Goal: Information Seeking & Learning: Check status

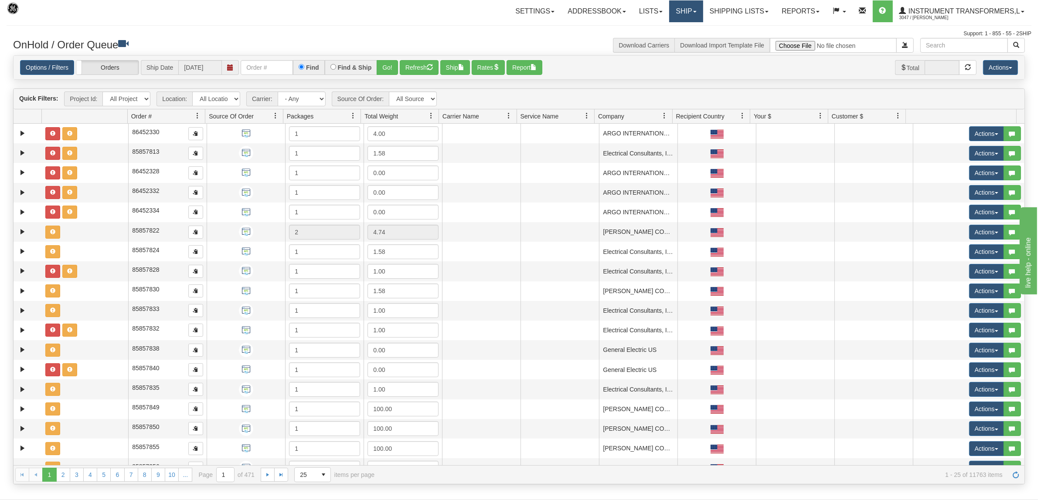
click at [672, 14] on link "Ship" at bounding box center [686, 11] width 34 height 22
click at [740, 12] on link "Shipping lists" at bounding box center [739, 11] width 72 height 22
click at [731, 30] on span "Current Shipments" at bounding box center [723, 30] width 51 height 7
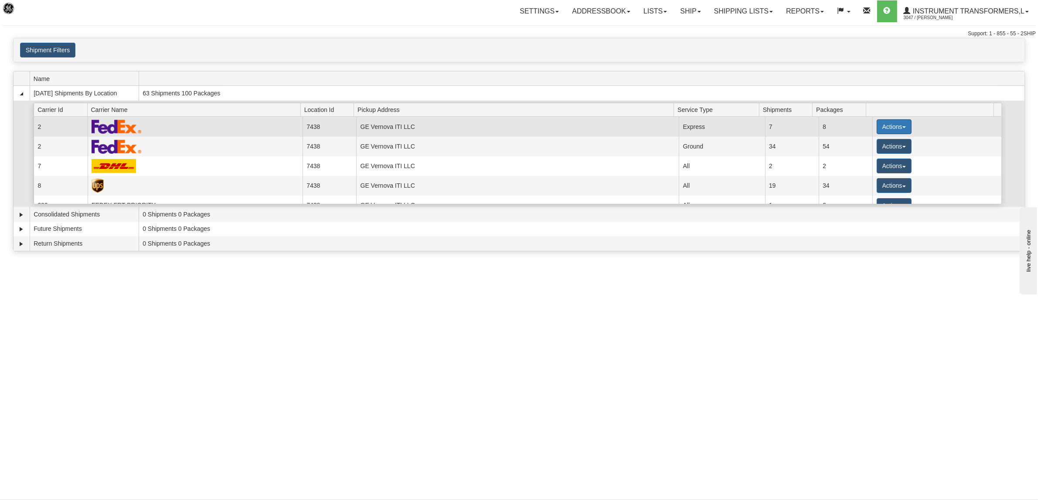
click at [886, 130] on button "Actions" at bounding box center [893, 126] width 35 height 15
click at [875, 145] on link "Details" at bounding box center [876, 143] width 70 height 11
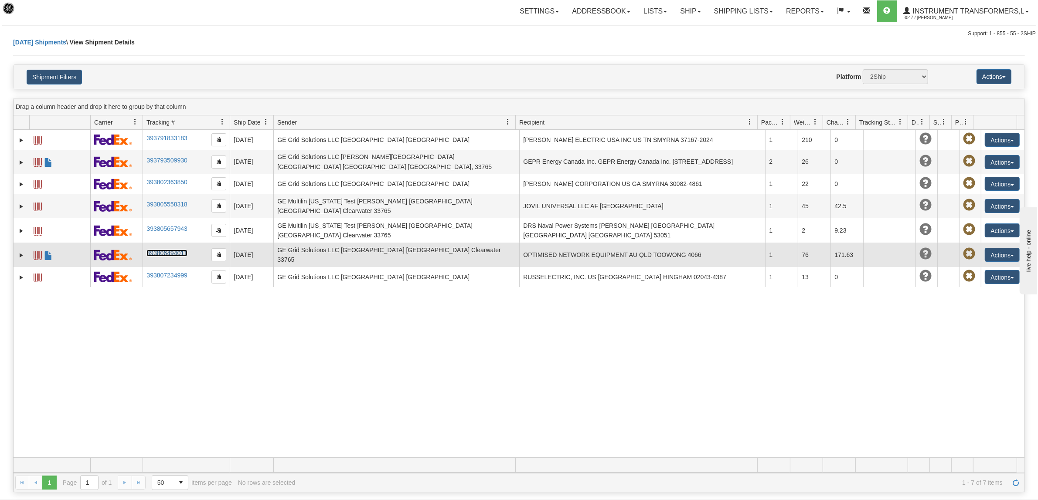
click at [173, 250] on link "393806494011" at bounding box center [166, 253] width 41 height 7
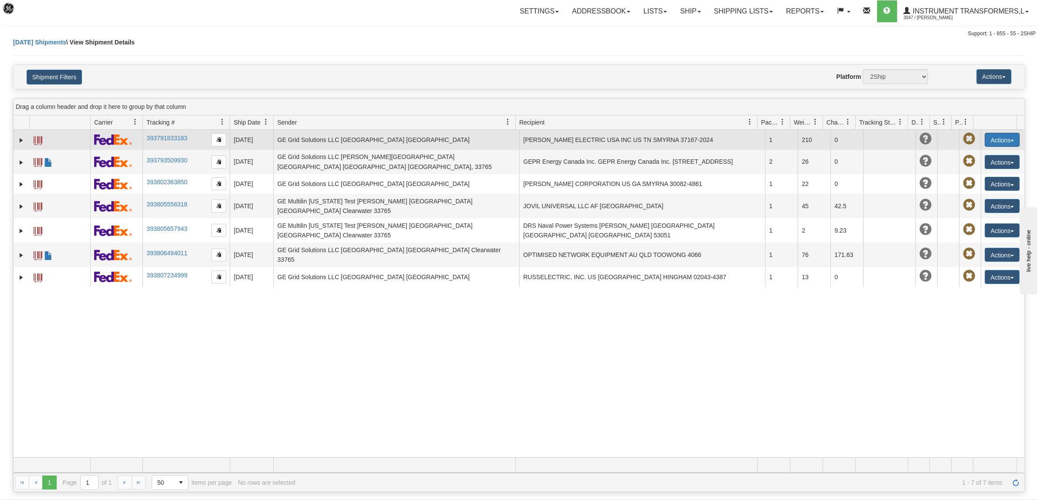
click at [990, 137] on button "Actions" at bounding box center [1002, 140] width 35 height 14
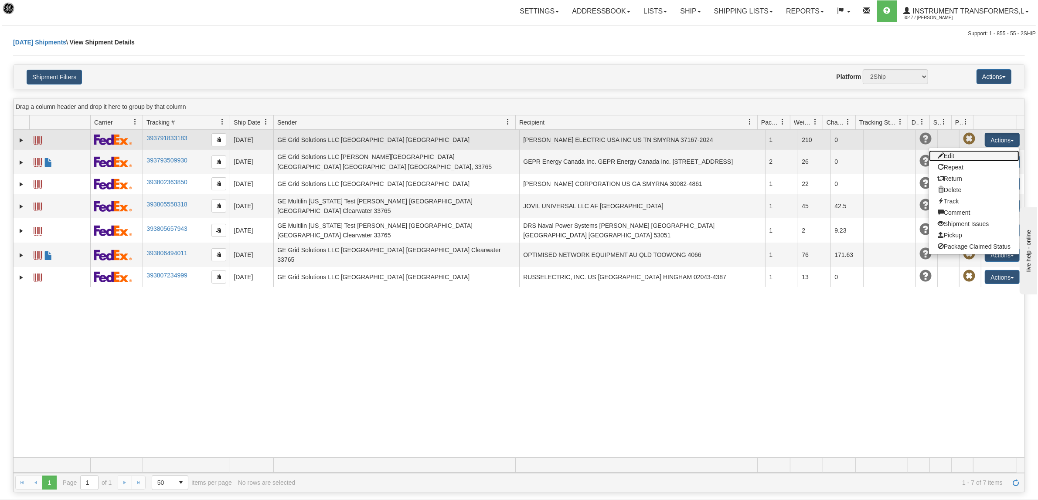
click at [949, 157] on link "Edit" at bounding box center [974, 155] width 90 height 11
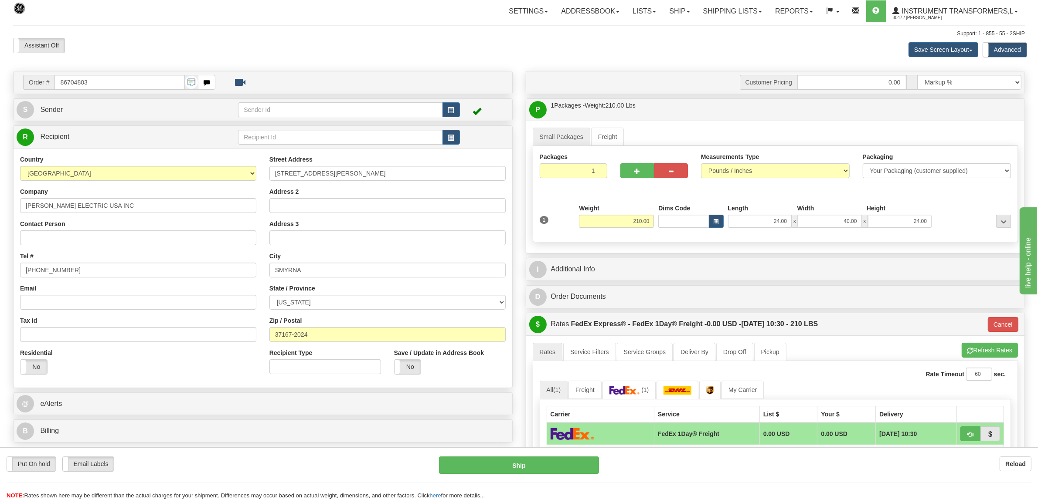
drag, startPoint x: 96, startPoint y: 79, endPoint x: 39, endPoint y: 81, distance: 57.1
click at [40, 81] on div "Order # 86704803" at bounding box center [119, 82] width 192 height 15
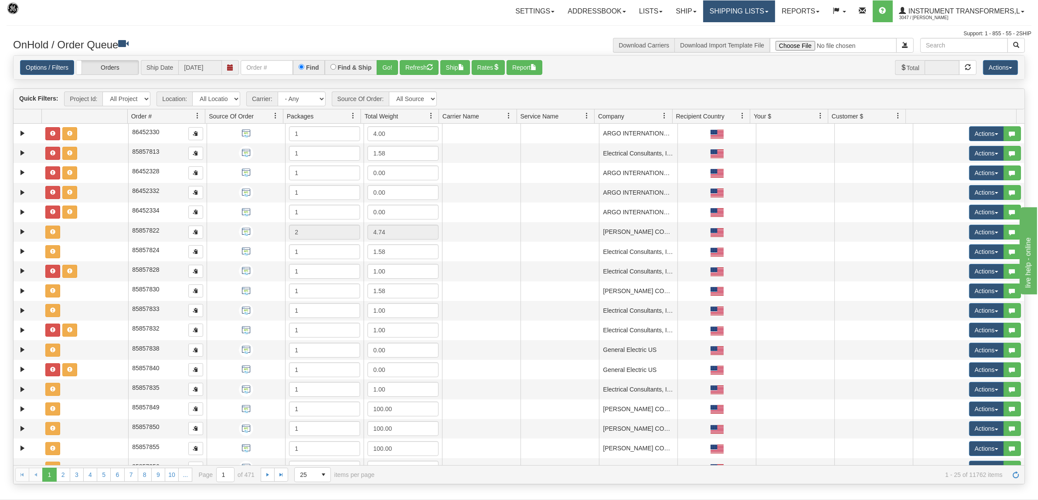
click at [716, 9] on link "Shipping lists" at bounding box center [739, 11] width 72 height 22
click at [723, 44] on span "Search Shipment History" at bounding box center [732, 41] width 68 height 7
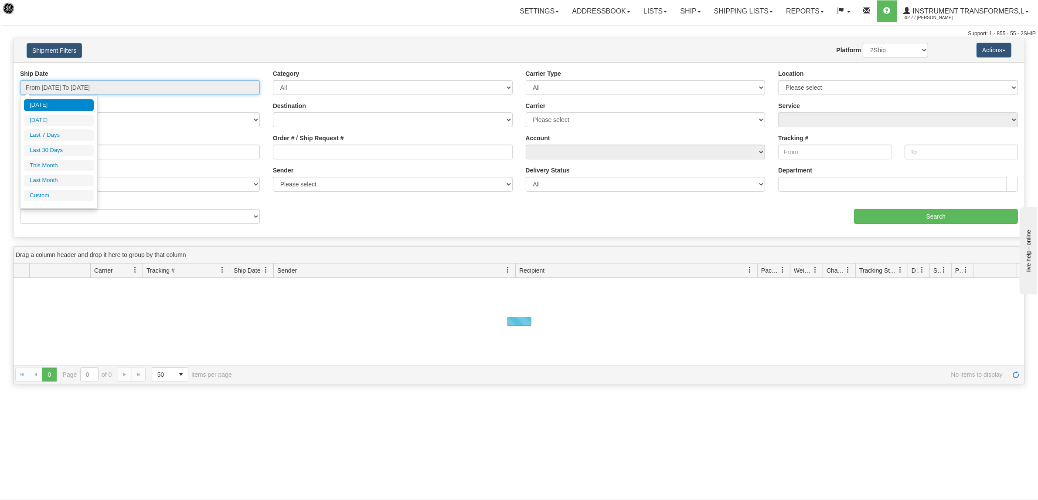
click at [97, 88] on input "From [DATE] To [DATE]" at bounding box center [140, 87] width 240 height 15
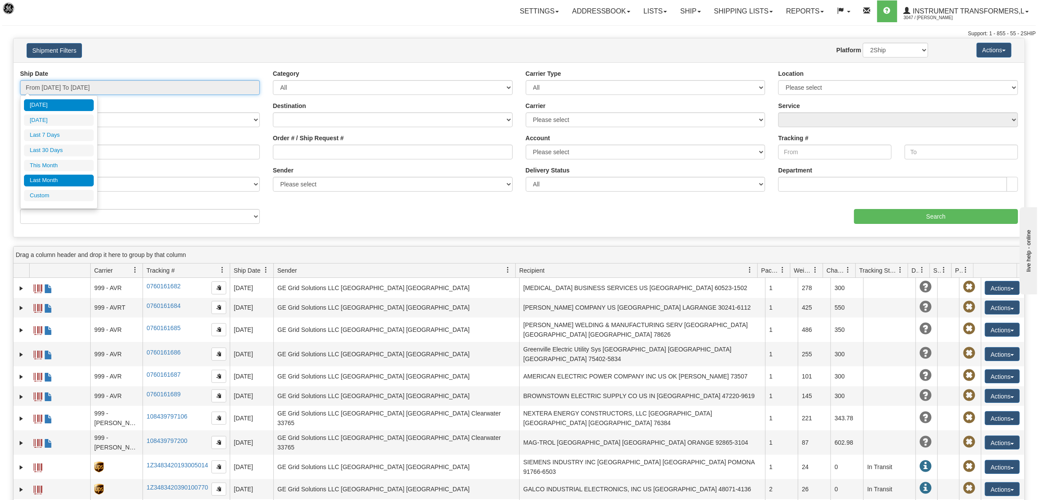
type input "[DATE]"
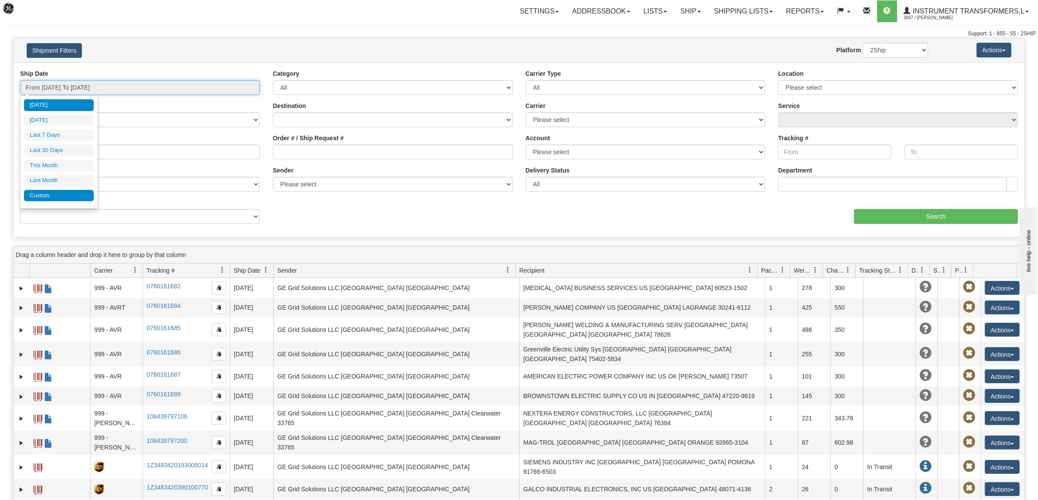
type input "[DATE]"
click at [56, 196] on li "Custom" at bounding box center [59, 196] width 70 height 12
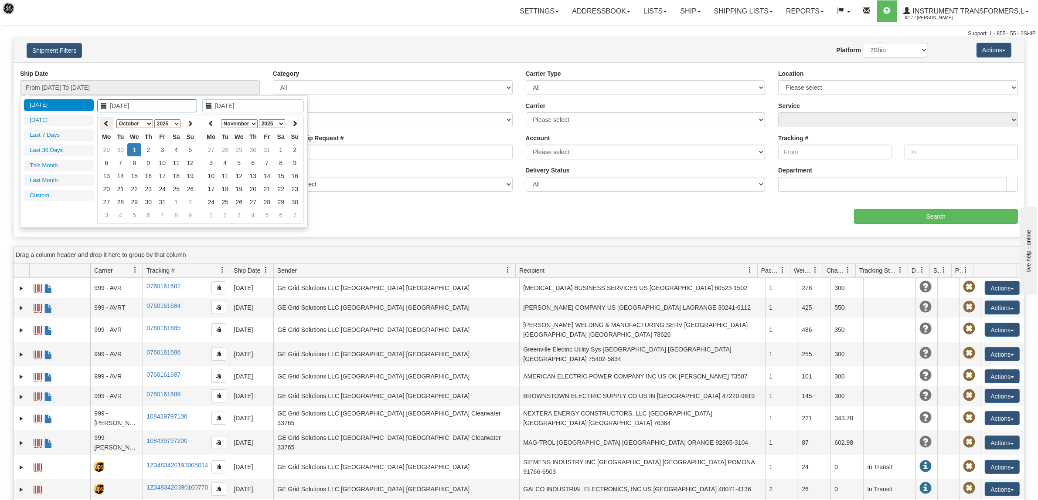
click at [105, 121] on icon at bounding box center [106, 123] width 6 height 6
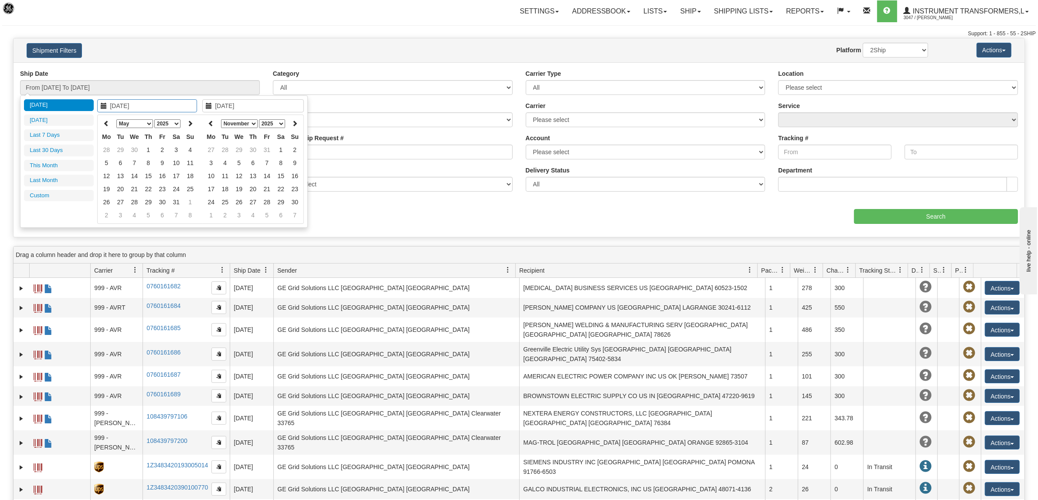
click at [105, 121] on icon at bounding box center [106, 123] width 6 height 6
click at [193, 124] on th at bounding box center [190, 124] width 14 height 14
type input "[DATE]"
click at [106, 160] on td "5" at bounding box center [106, 162] width 14 height 13
type input "[DATE]"
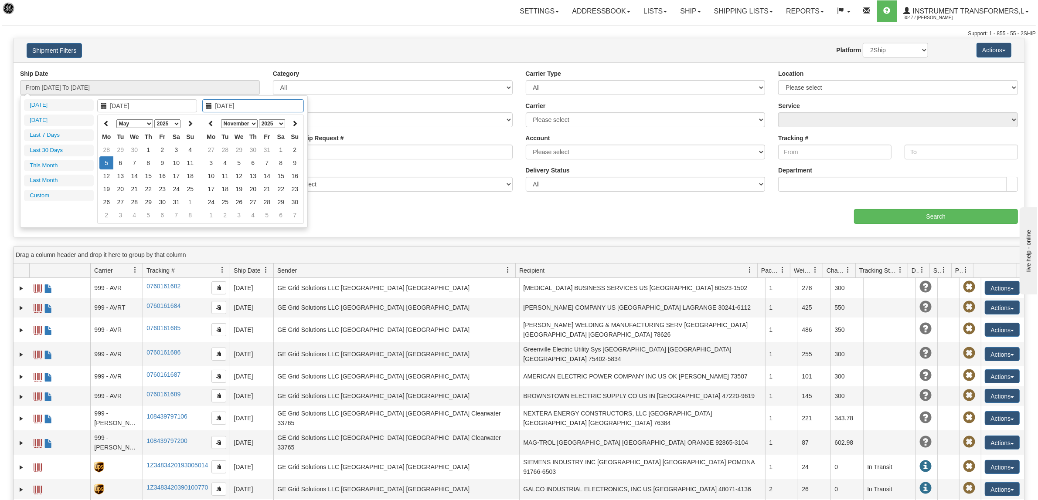
click at [106, 160] on td "5" at bounding box center [106, 162] width 14 height 13
type input "From [DATE] To [DATE]"
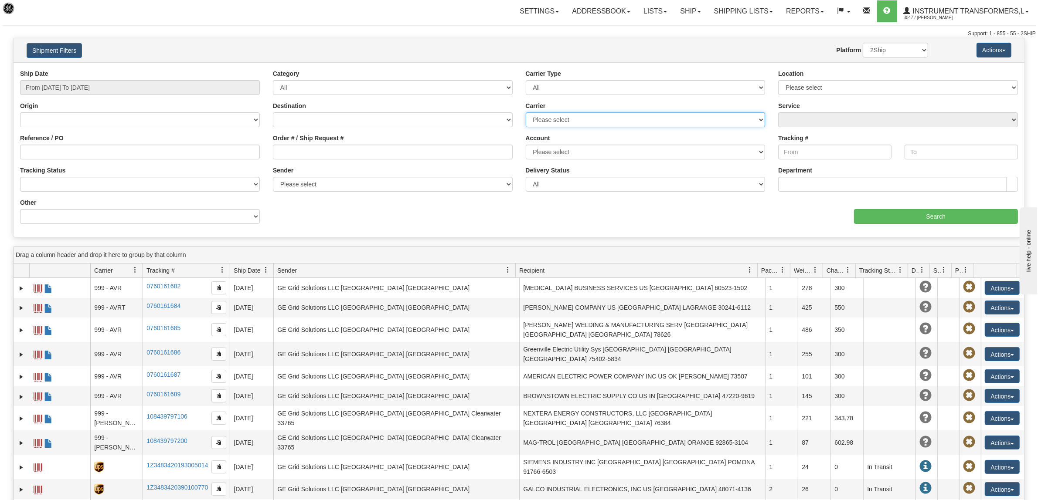
click at [598, 115] on select "Please select DHL FedEx Express® FedEx® LTL My Carrier UPS" at bounding box center [646, 119] width 240 height 15
select select "8"
click at [526, 112] on select "Please select DHL FedEx Express® FedEx® LTL My Carrier UPS" at bounding box center [646, 119] width 240 height 15
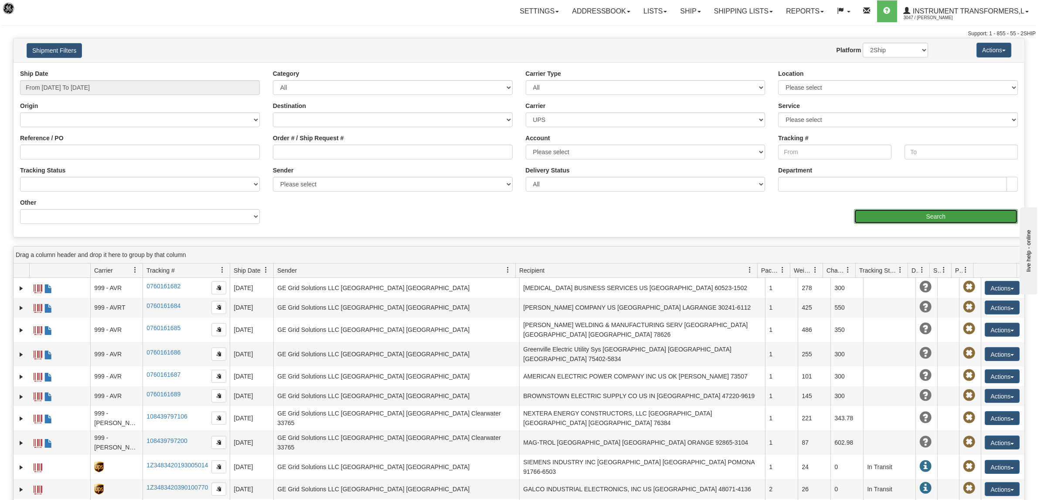
click at [951, 221] on input "Search" at bounding box center [936, 216] width 164 height 15
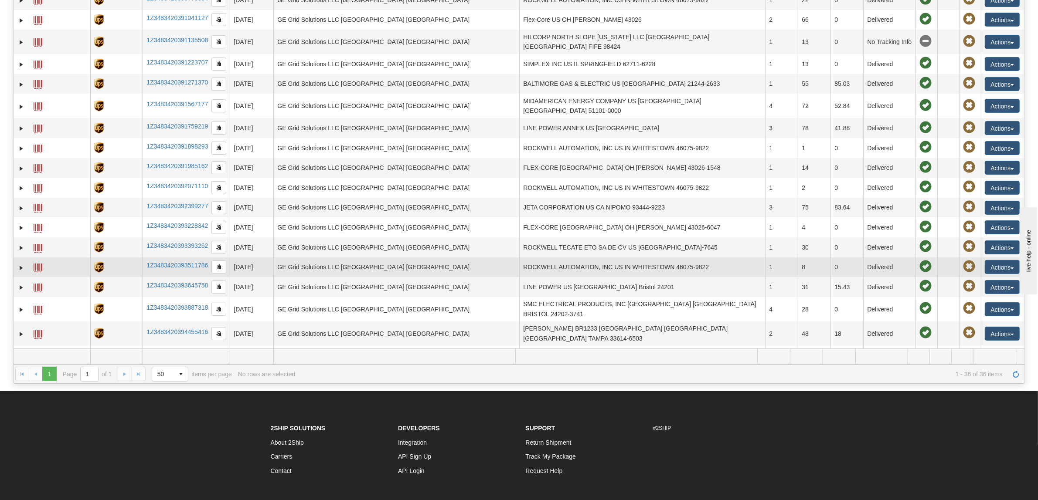
scroll to position [42, 0]
